Goal: Transaction & Acquisition: Purchase product/service

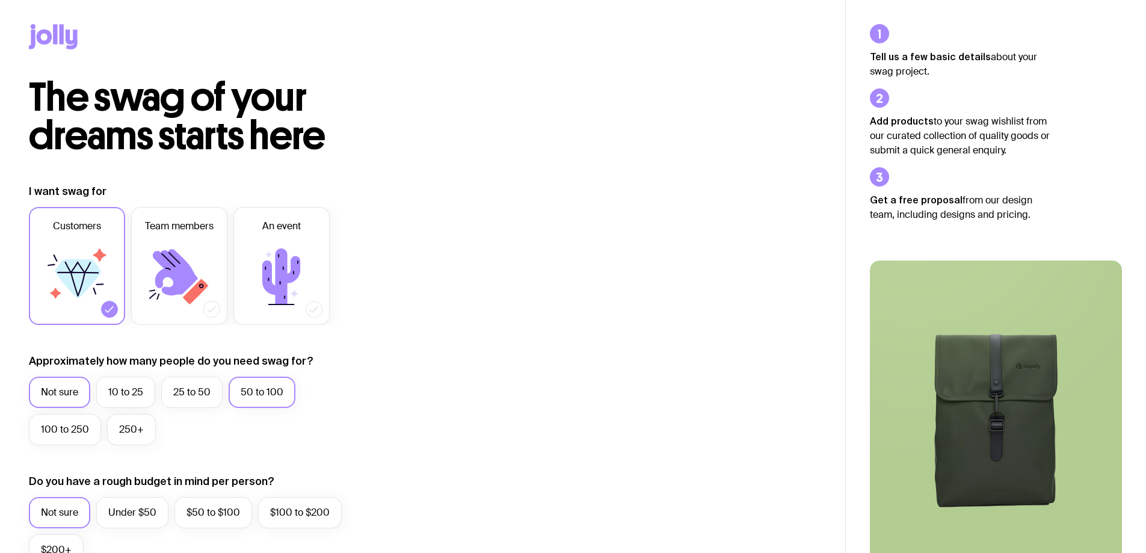
click at [272, 389] on label "50 to 100" at bounding box center [262, 392] width 67 height 31
click at [0, 0] on input "50 to 100" at bounding box center [0, 0] width 0 height 0
click at [198, 289] on icon at bounding box center [196, 291] width 26 height 26
click at [0, 0] on input "Team members" at bounding box center [0, 0] width 0 height 0
click at [111, 310] on icon at bounding box center [109, 309] width 12 height 12
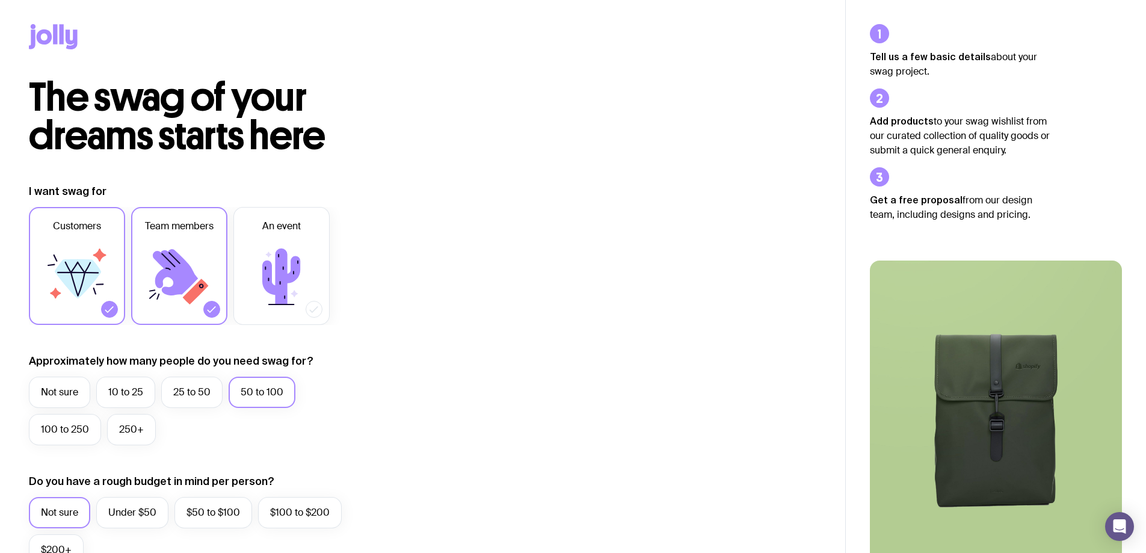
click at [0, 0] on input "Customers" at bounding box center [0, 0] width 0 height 0
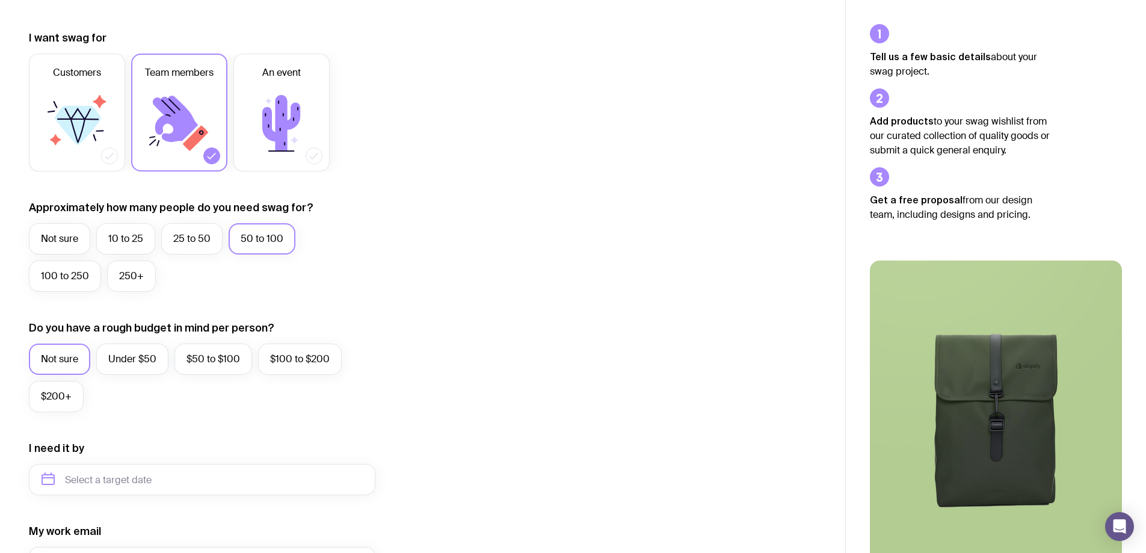
scroll to position [180, 0]
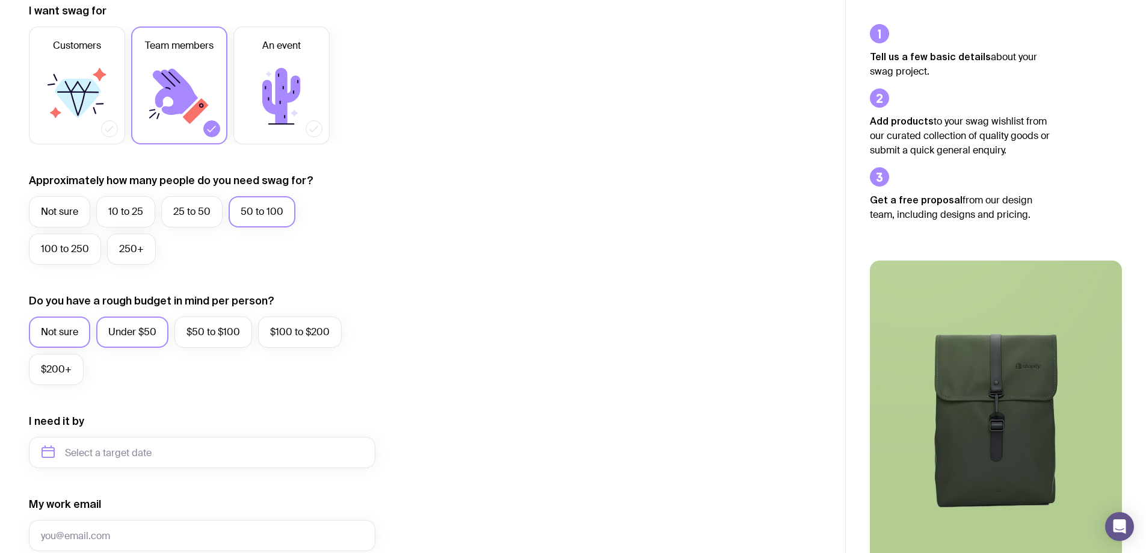
click at [138, 334] on label "Under $50" at bounding box center [132, 331] width 72 height 31
click at [0, 0] on input "Under $50" at bounding box center [0, 0] width 0 height 0
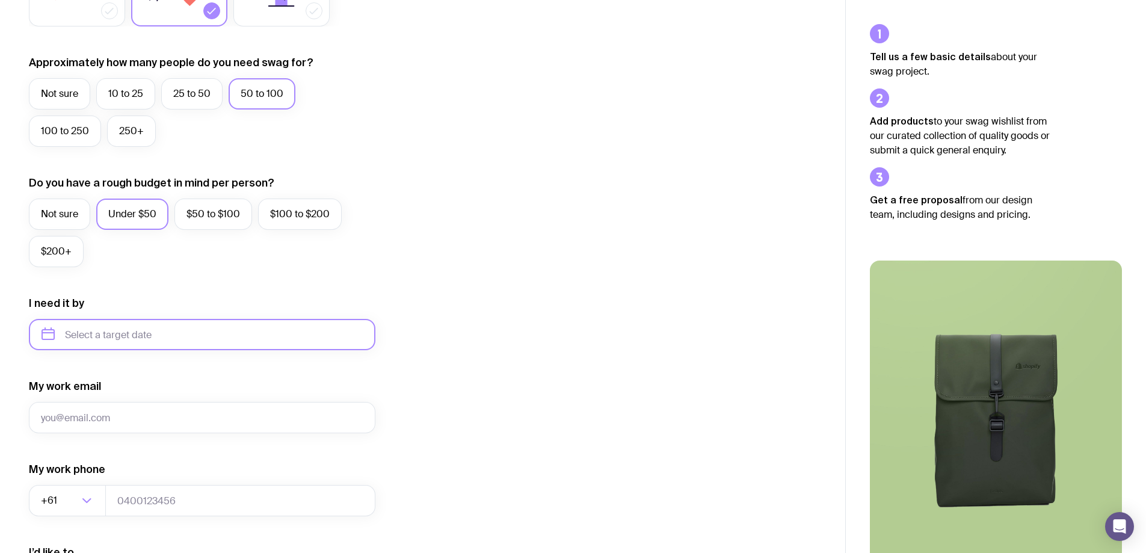
scroll to position [301, 0]
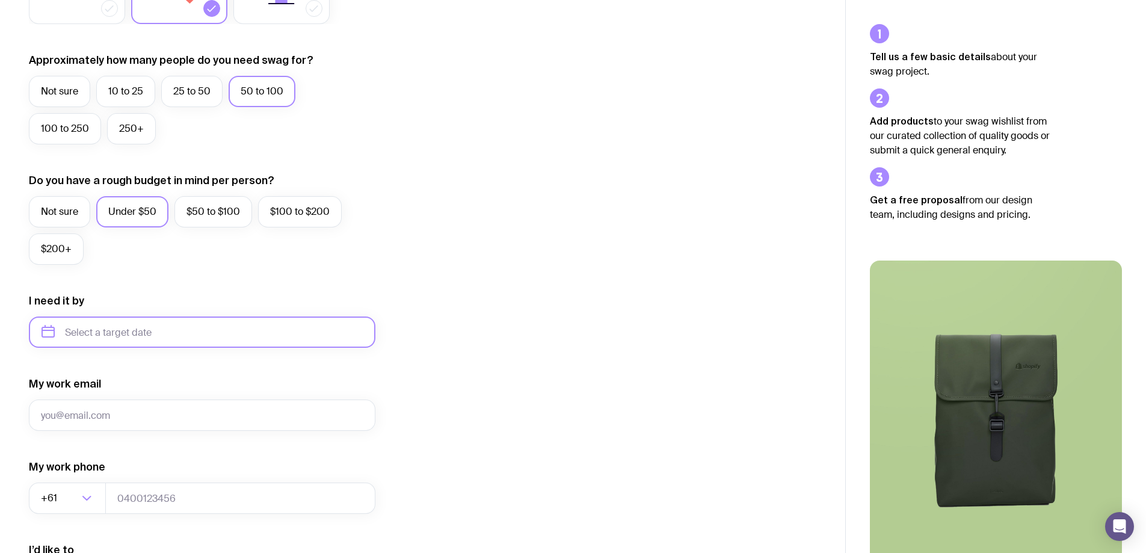
click at [188, 333] on input "text" at bounding box center [202, 331] width 346 height 31
click at [108, 477] on button "Nov" at bounding box center [106, 480] width 44 height 24
type input "[DATE]"
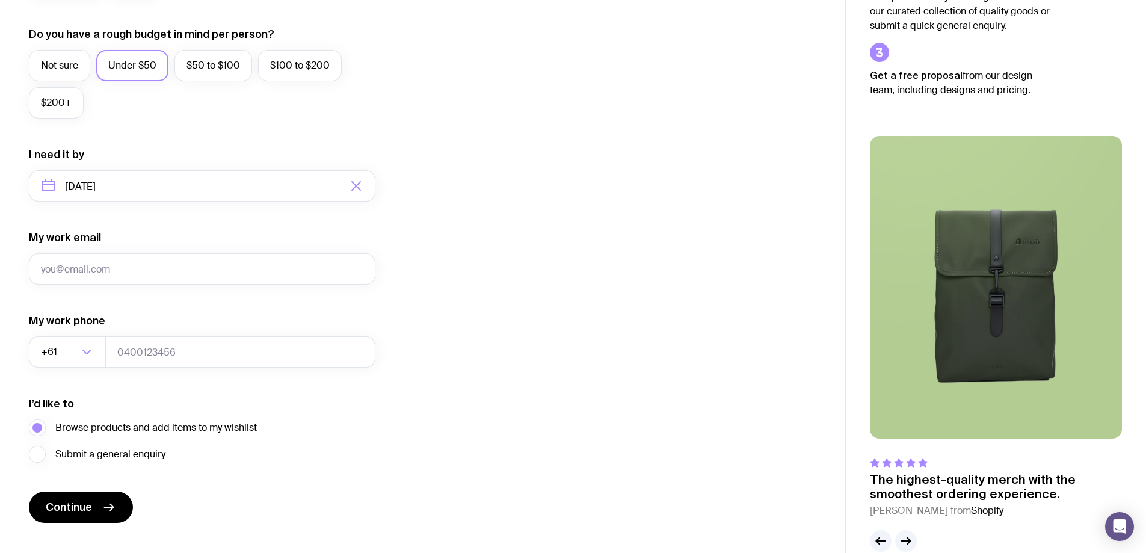
scroll to position [470, 0]
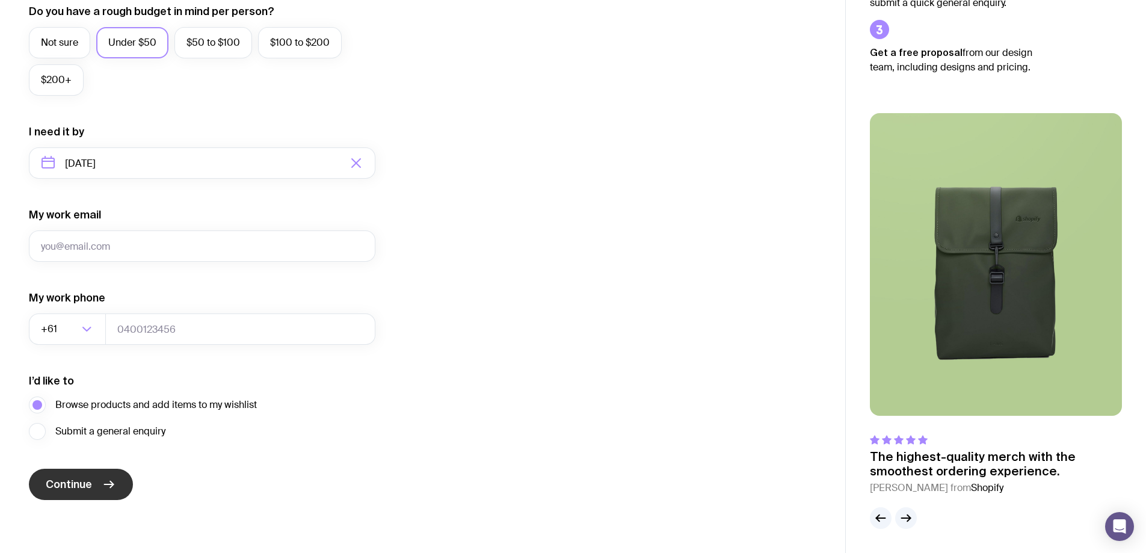
click at [79, 482] on span "Continue" at bounding box center [69, 484] width 46 height 14
click at [104, 240] on input "My work email" at bounding box center [202, 245] width 346 height 31
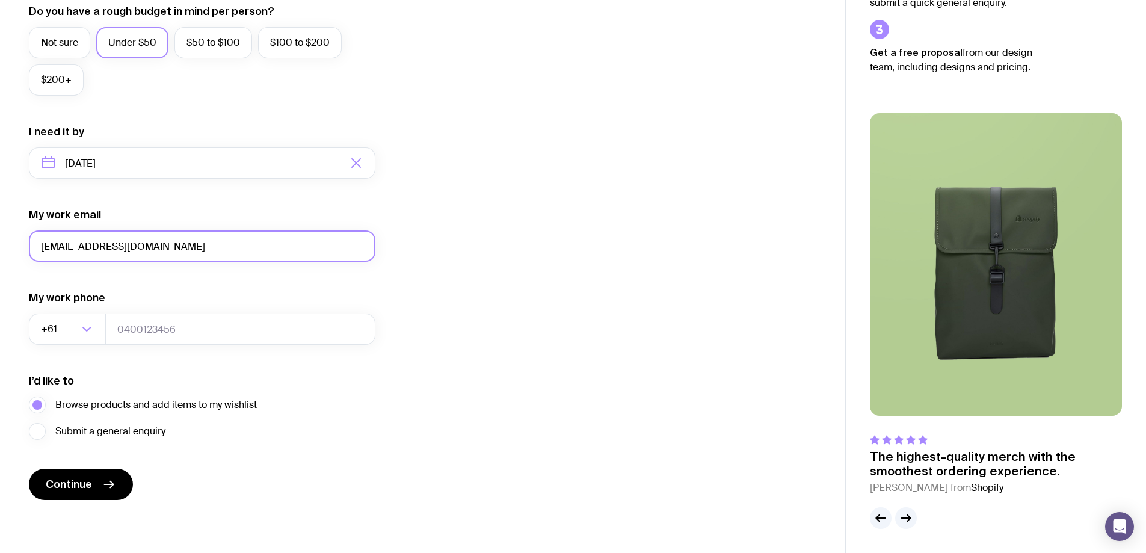
click at [73, 244] on input "[EMAIL_ADDRESS][DOMAIN_NAME]" at bounding box center [202, 245] width 346 height 31
type input "[EMAIL_ADDRESS][DOMAIN_NAME]"
click at [153, 331] on input "tel" at bounding box center [240, 328] width 270 height 31
click at [67, 482] on span "Continue" at bounding box center [69, 484] width 46 height 14
click at [182, 328] on input "tel" at bounding box center [240, 328] width 270 height 31
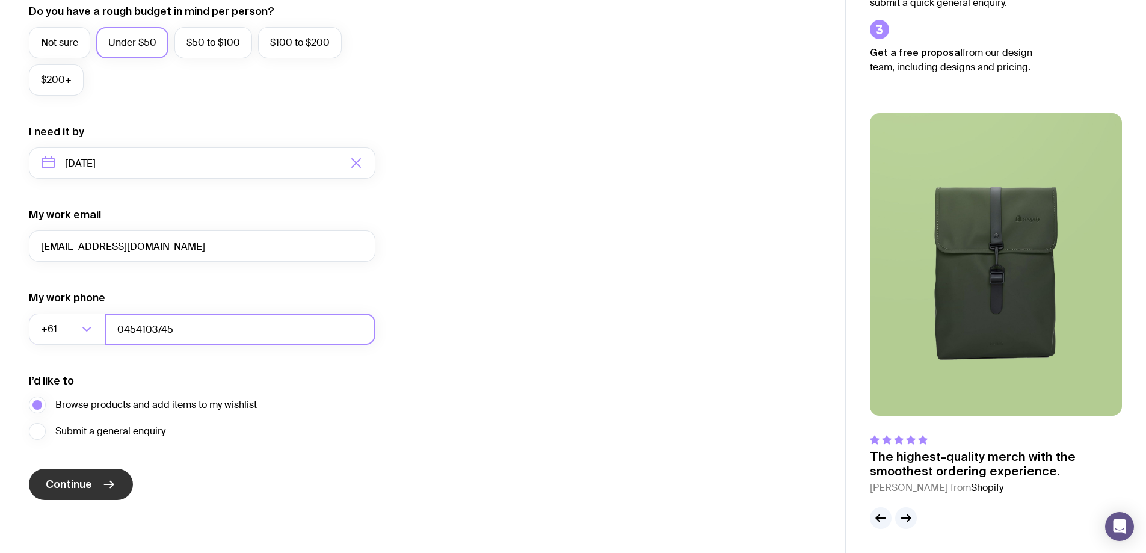
type input "0454103745"
click at [66, 479] on span "Continue" at bounding box center [69, 484] width 46 height 14
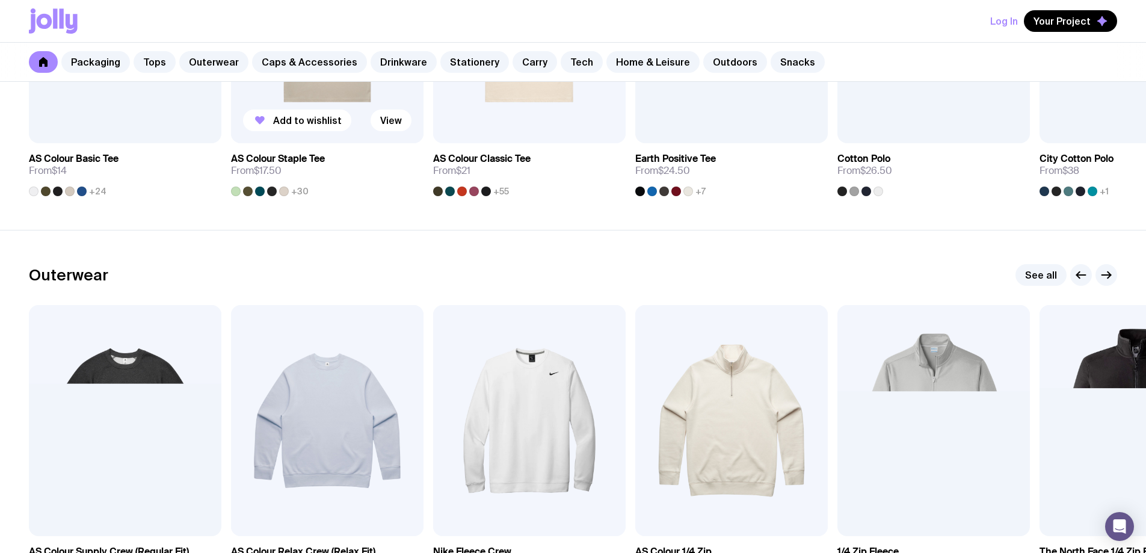
scroll to position [782, 0]
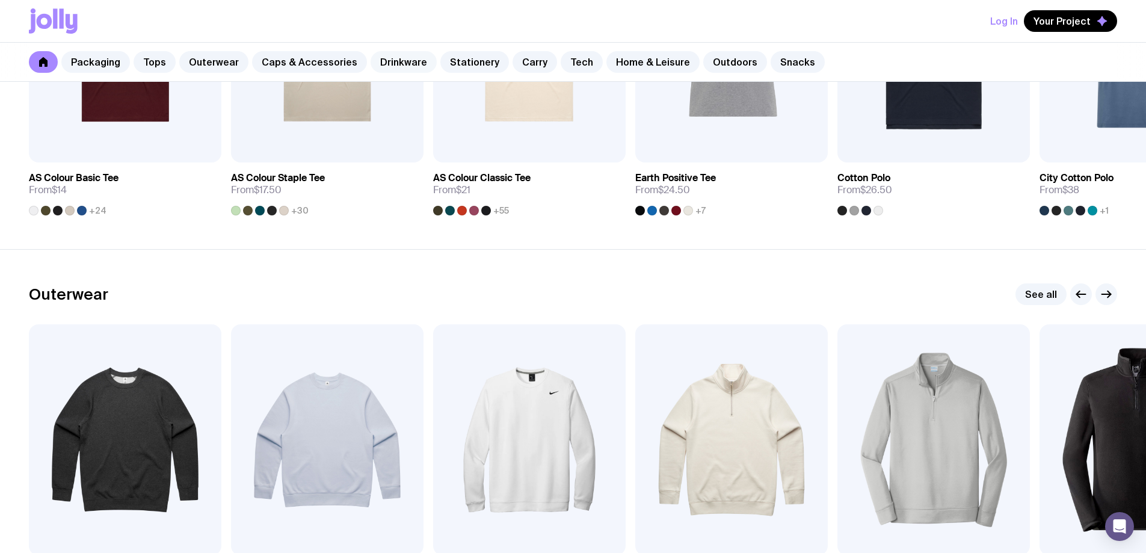
click at [397, 58] on link "Drinkware" at bounding box center [403, 62] width 66 height 22
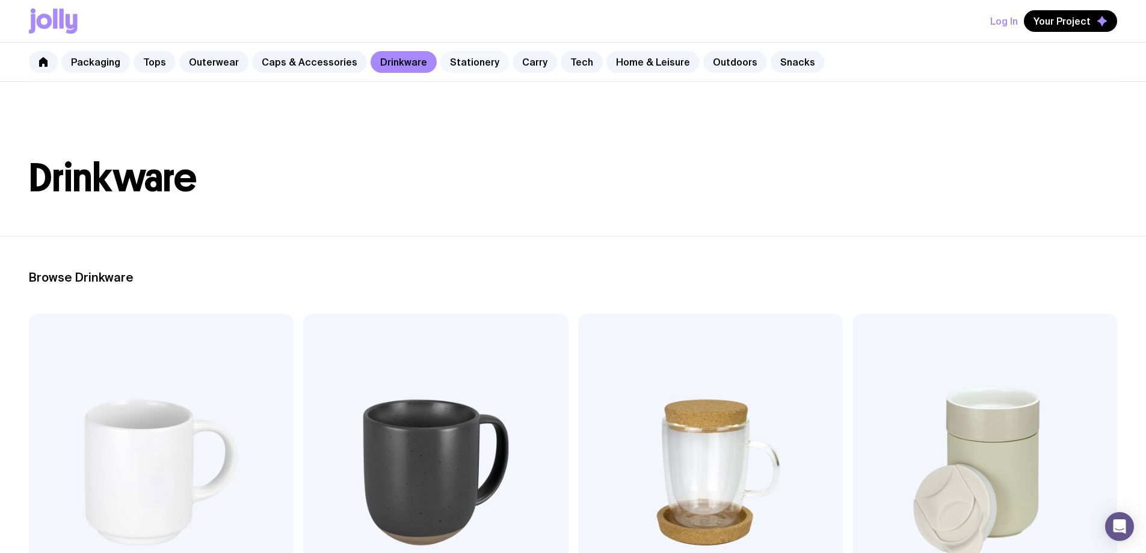
click at [450, 58] on link "Stationery" at bounding box center [474, 62] width 69 height 22
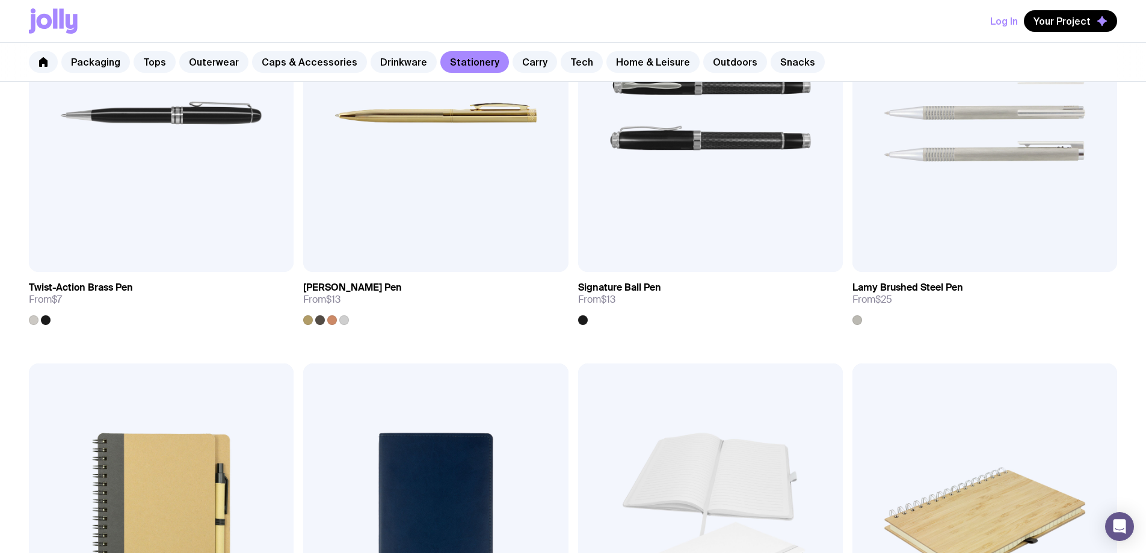
scroll to position [762, 0]
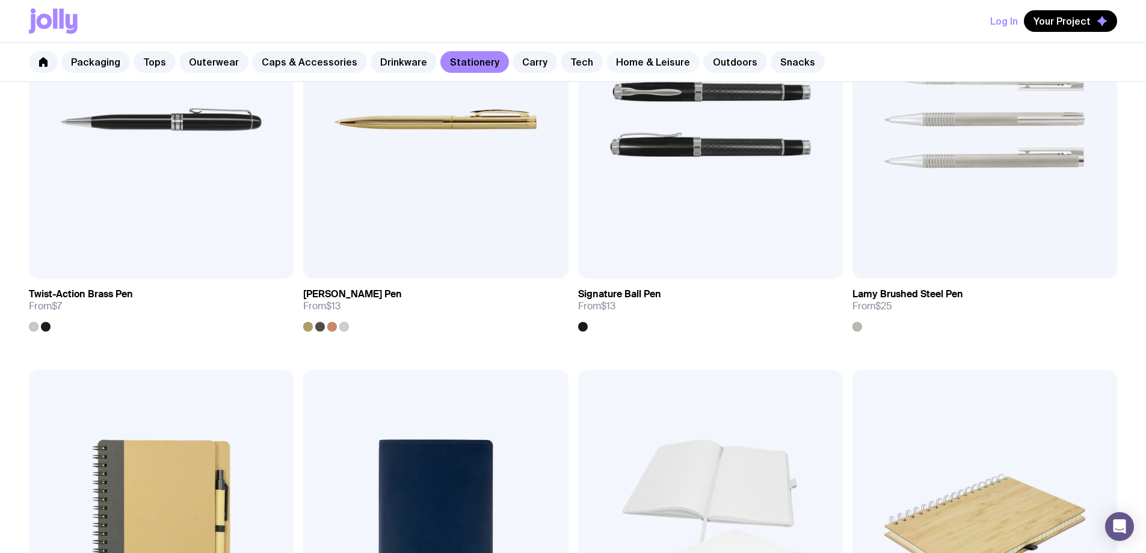
click at [644, 66] on link "Home & Leisure" at bounding box center [652, 62] width 93 height 22
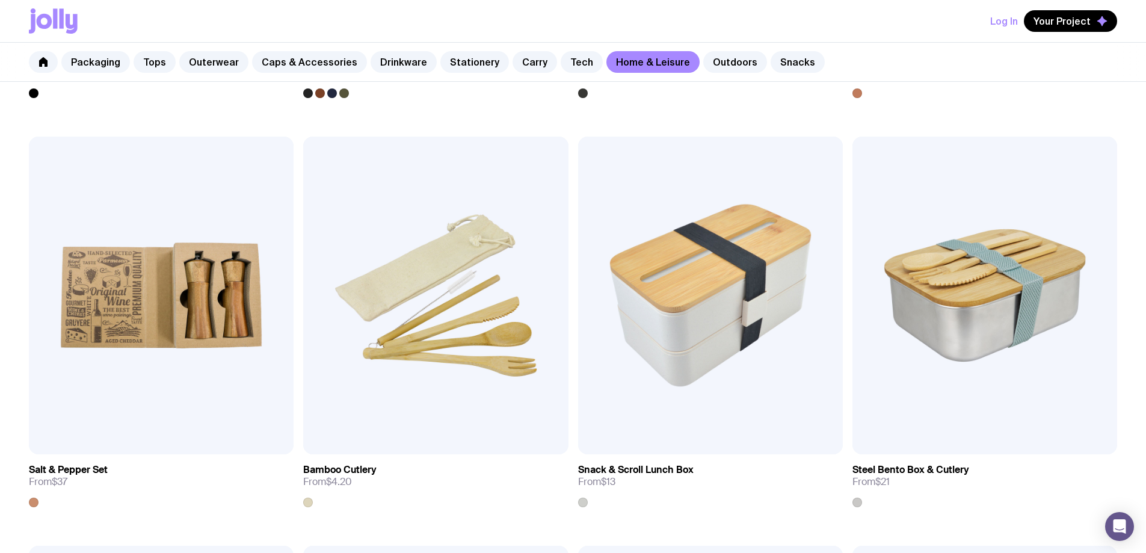
scroll to position [1383, 0]
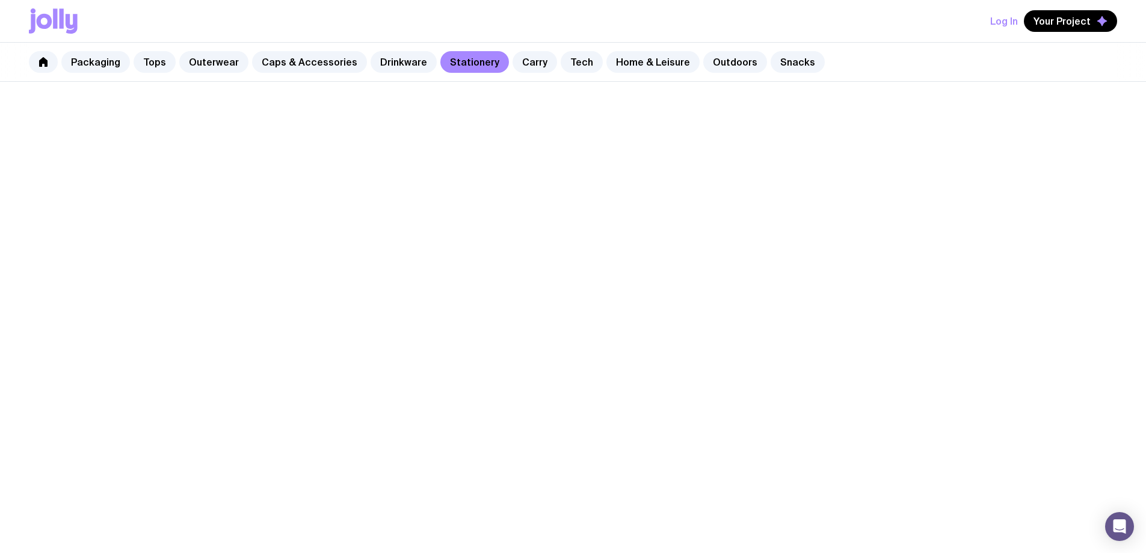
scroll to position [762, 0]
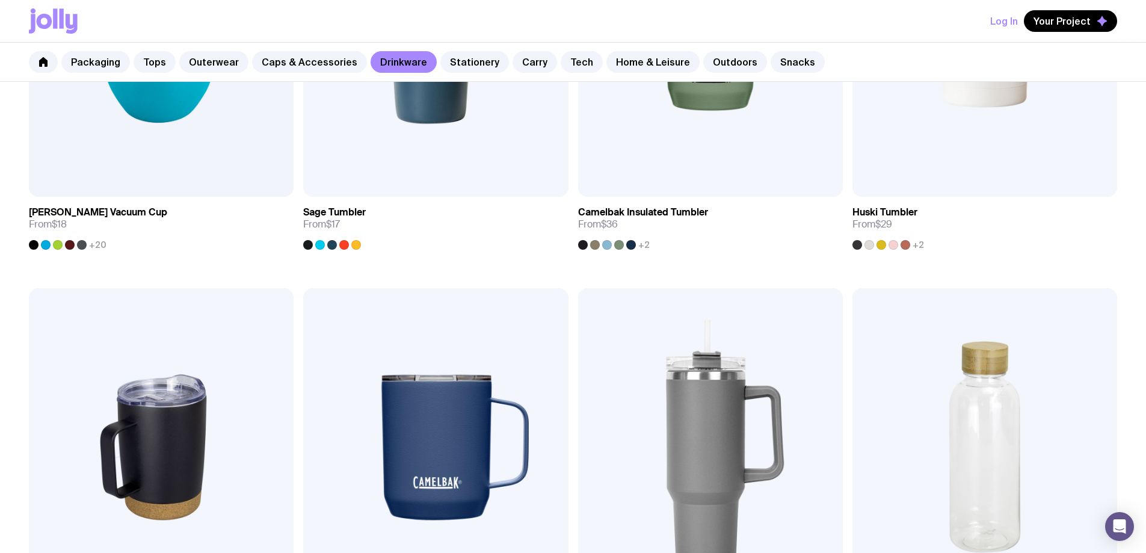
scroll to position [835, 0]
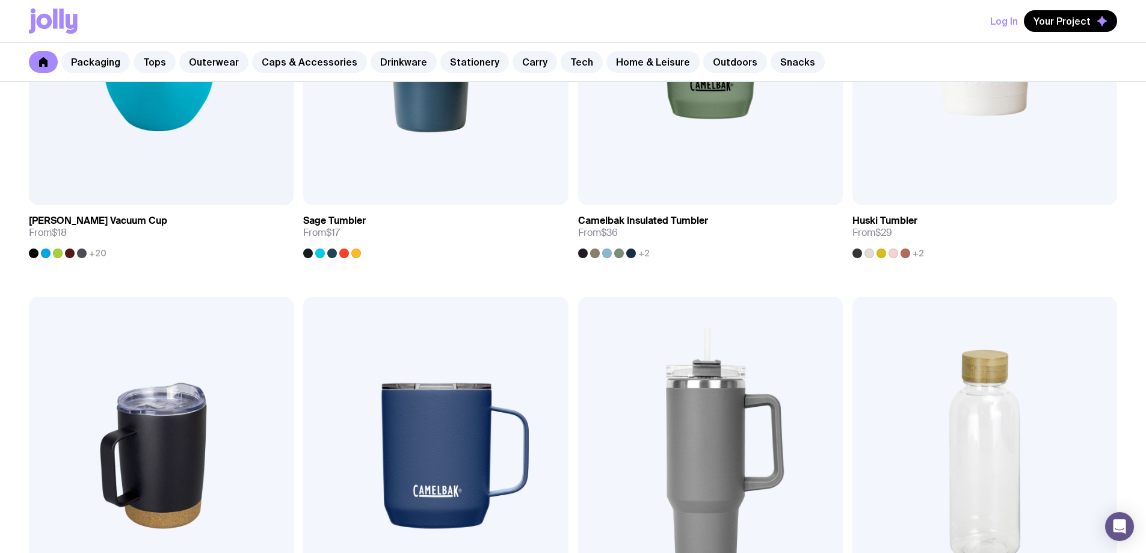
scroll to position [782, 0]
